Goal: Transaction & Acquisition: Purchase product/service

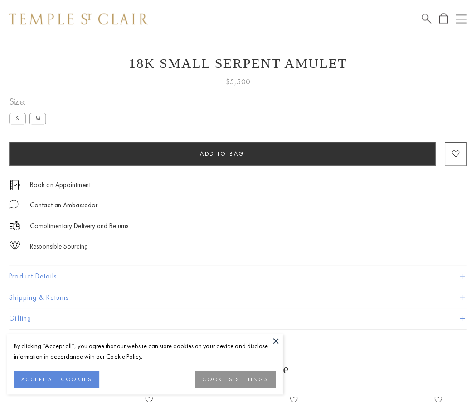
scroll to position [12, 0]
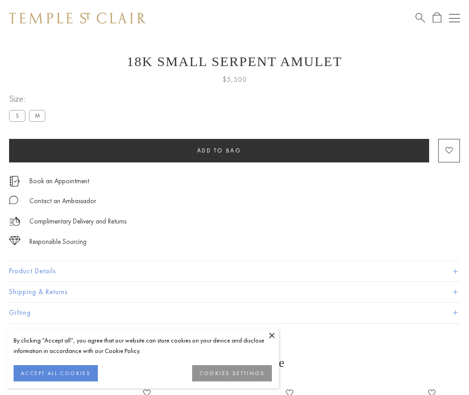
click at [219, 150] on span "Add to bag" at bounding box center [219, 151] width 44 height 8
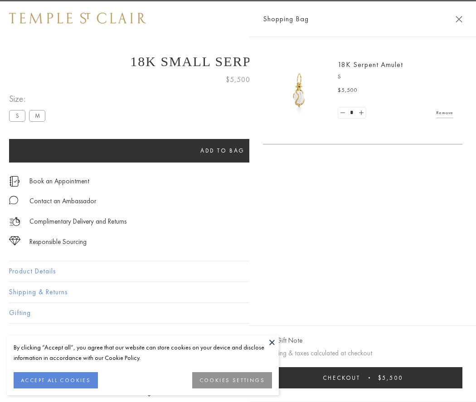
click at [440, 378] on button "Checkout $5,500" at bounding box center [362, 377] width 199 height 21
